Goal: Task Accomplishment & Management: Use online tool/utility

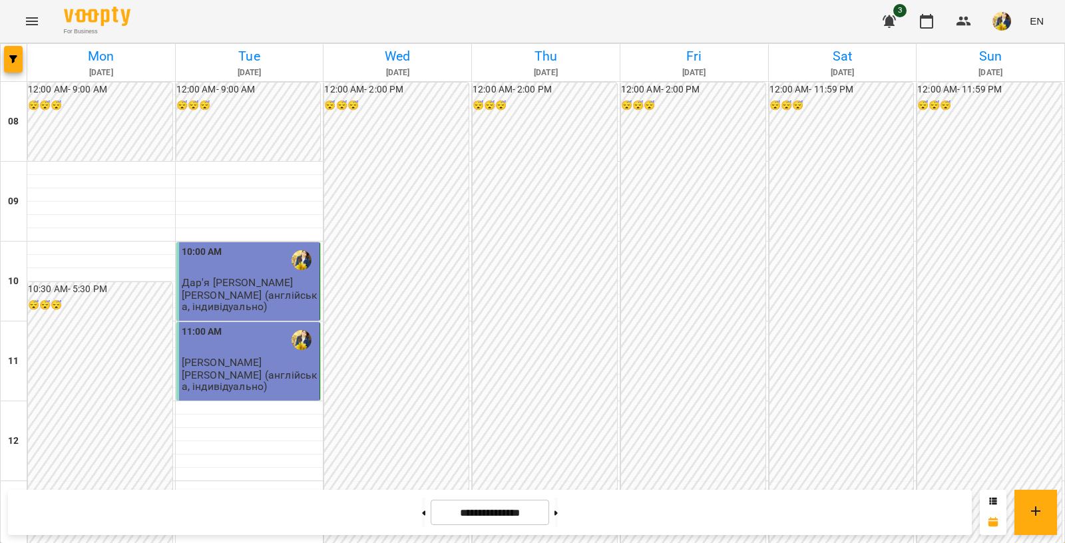
scroll to position [684, 0]
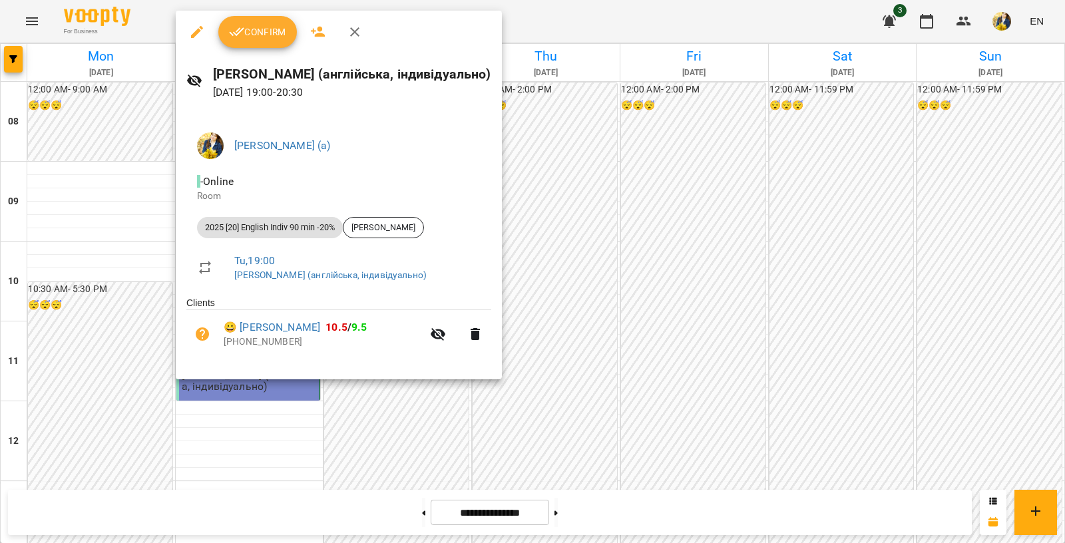
click at [241, 41] on button "Confirm" at bounding box center [257, 32] width 79 height 32
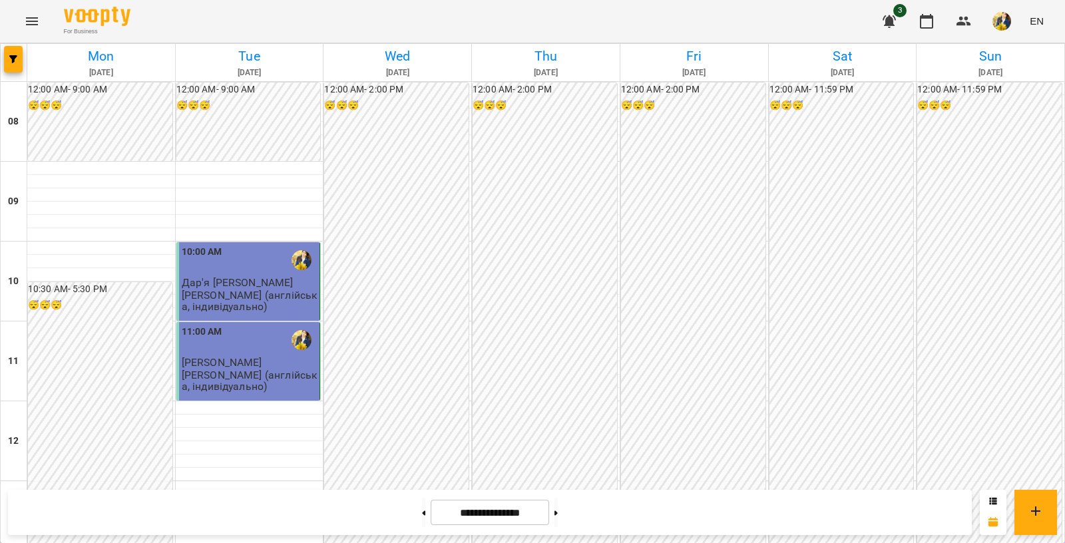
scroll to position [773, 0]
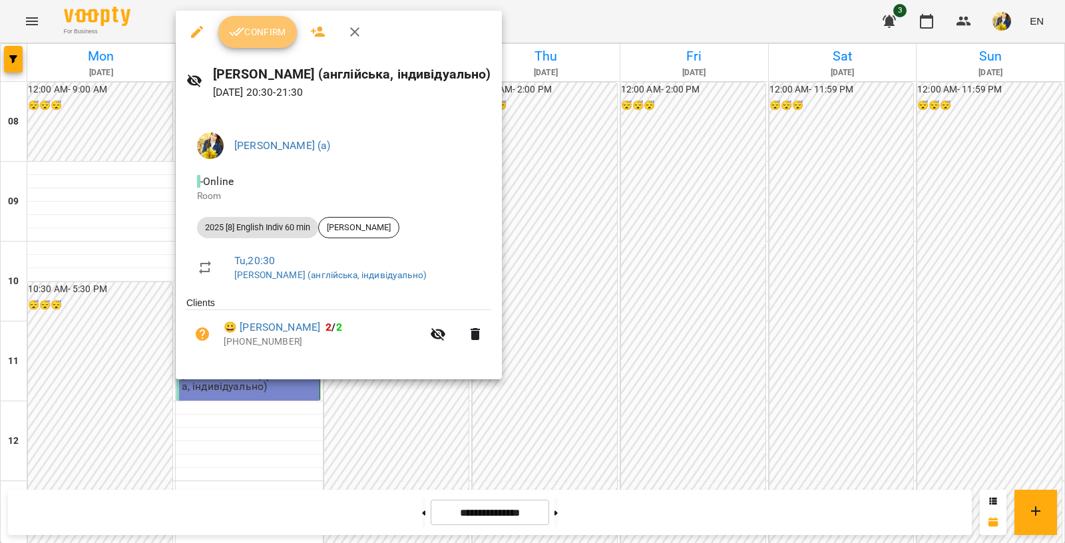
click at [251, 25] on span "Confirm" at bounding box center [257, 32] width 57 height 16
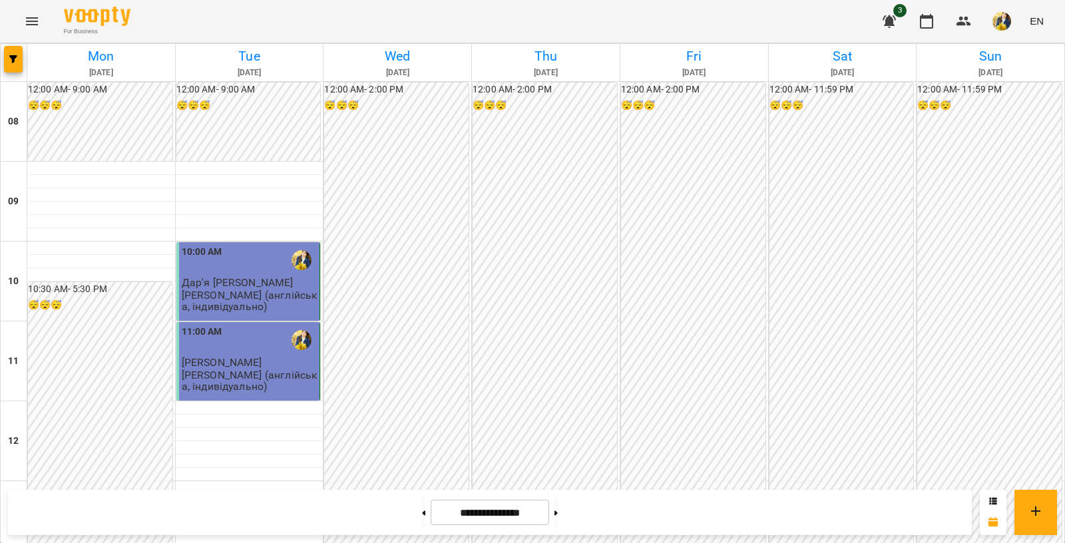
scroll to position [76, 0]
